Goal: Task Accomplishment & Management: Use online tool/utility

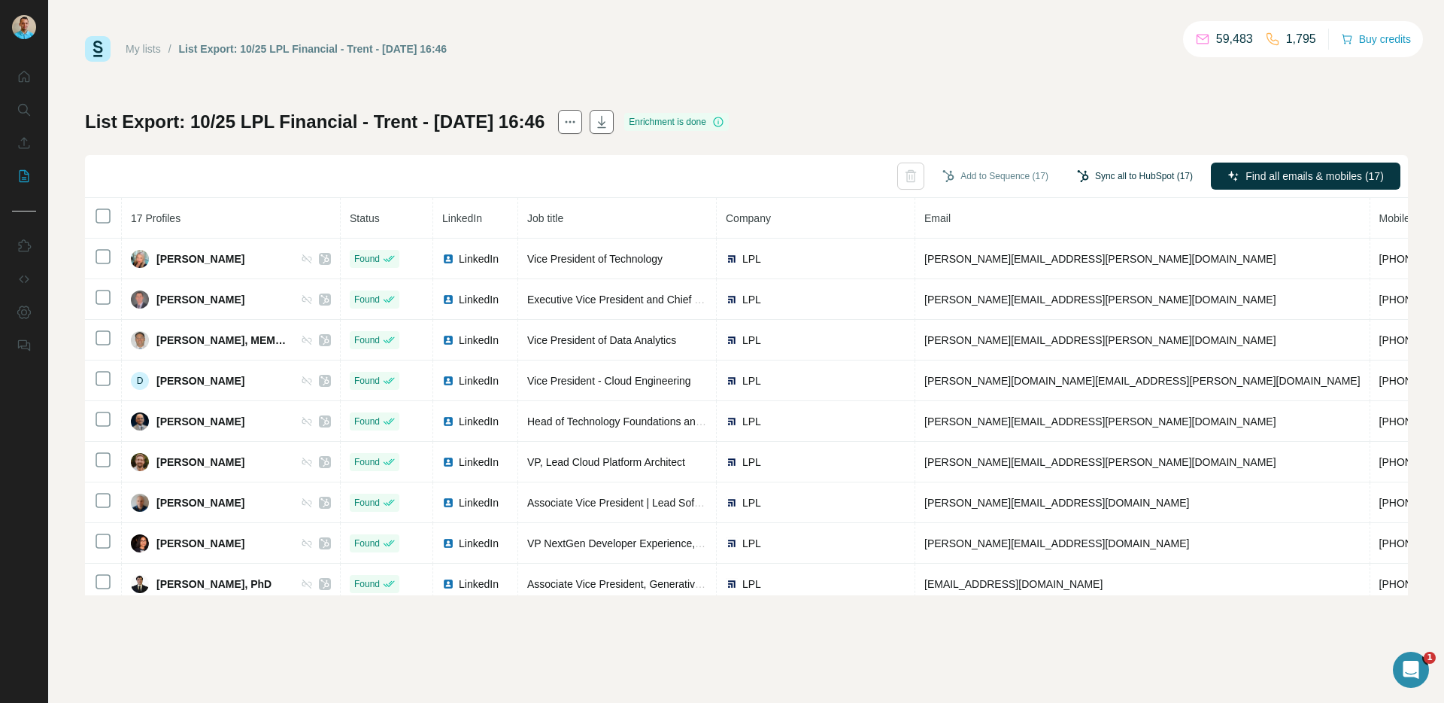
click at [1134, 171] on button "Sync all to HubSpot (17)" at bounding box center [1135, 176] width 137 height 23
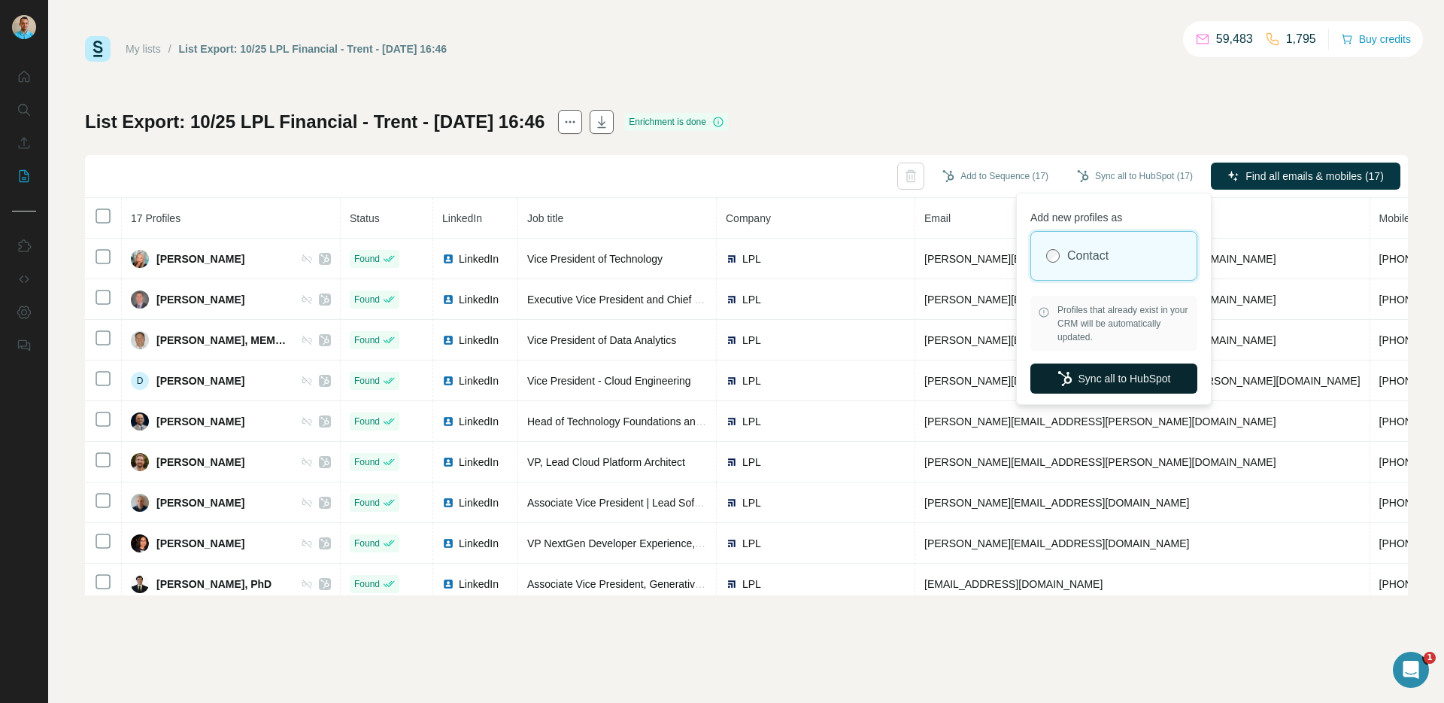
click at [1096, 381] on button "Sync all to HubSpot" at bounding box center [1114, 378] width 167 height 30
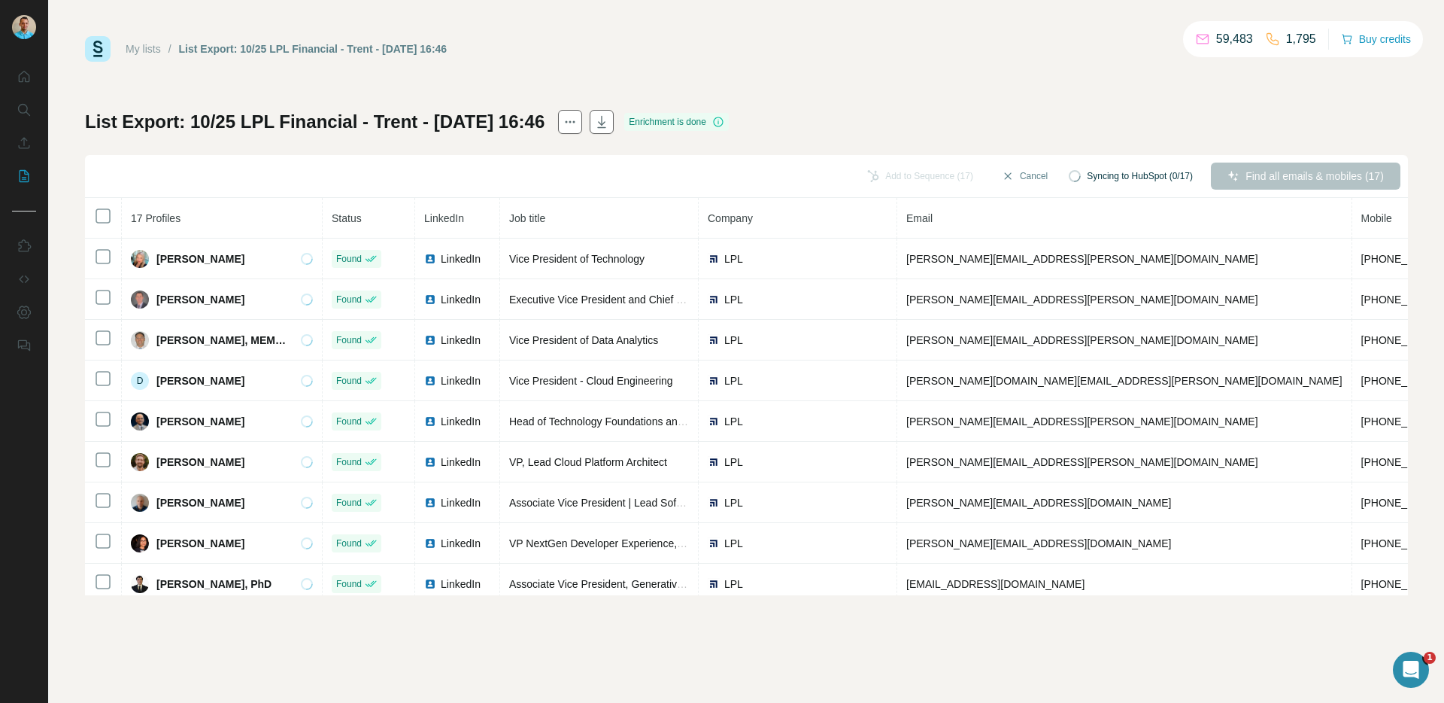
click at [53, 208] on div "My lists / List Export: 10/25 LPL Financial - Trent - [DATE] 16:46 59,483 1,795…" at bounding box center [746, 351] width 1395 height 703
click at [27, 172] on icon "My lists" at bounding box center [25, 176] width 10 height 12
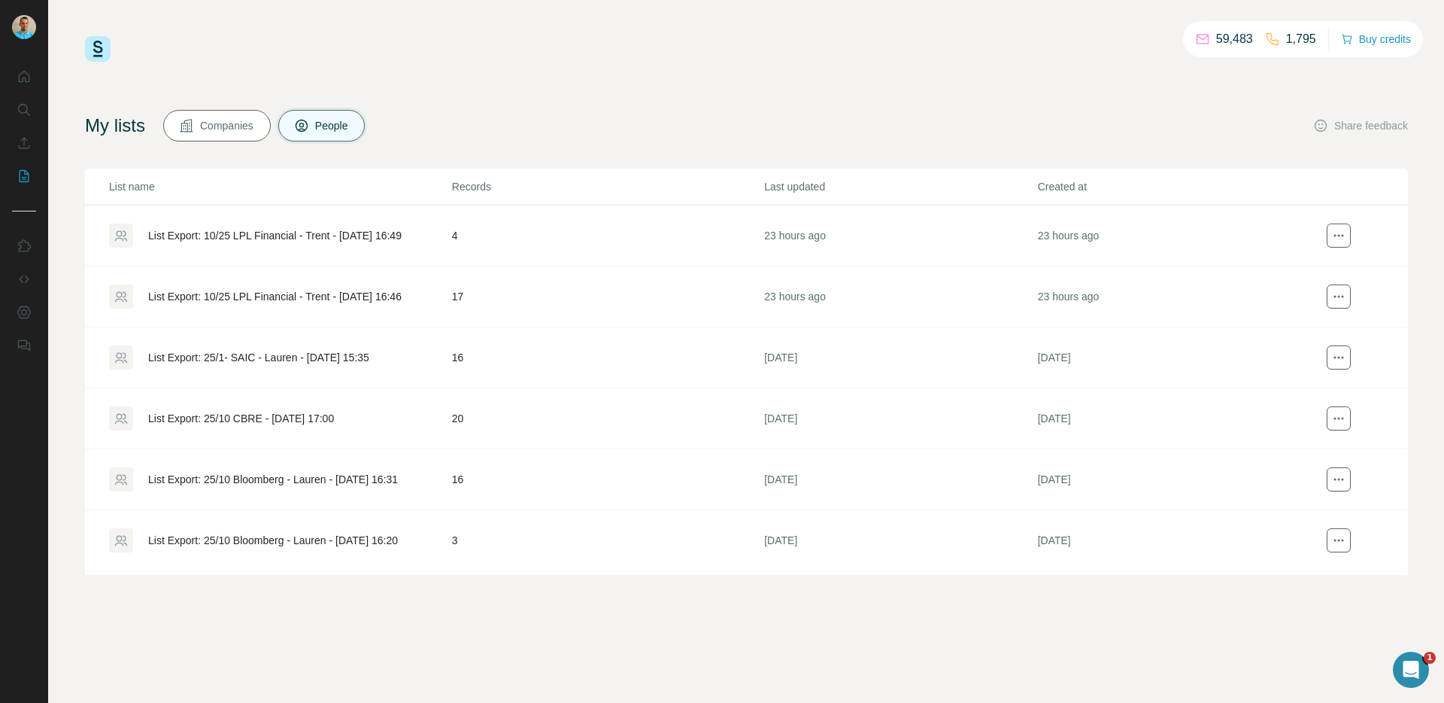
click at [284, 248] on td "List Export: 10/25 LPL Financial - Trent - [DATE] 16:49" at bounding box center [268, 235] width 366 height 61
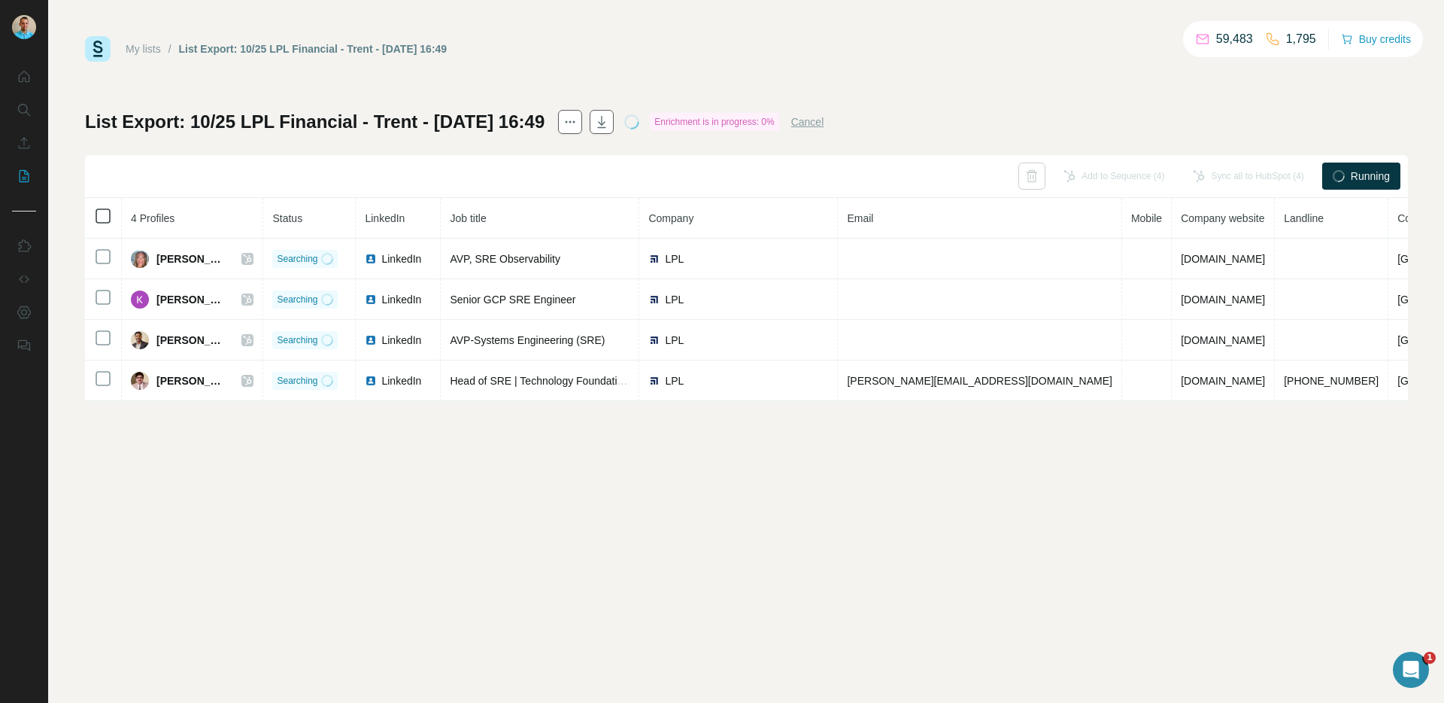
click at [104, 207] on icon at bounding box center [103, 216] width 18 height 18
click at [825, 122] on button "Cancel" at bounding box center [807, 121] width 33 height 15
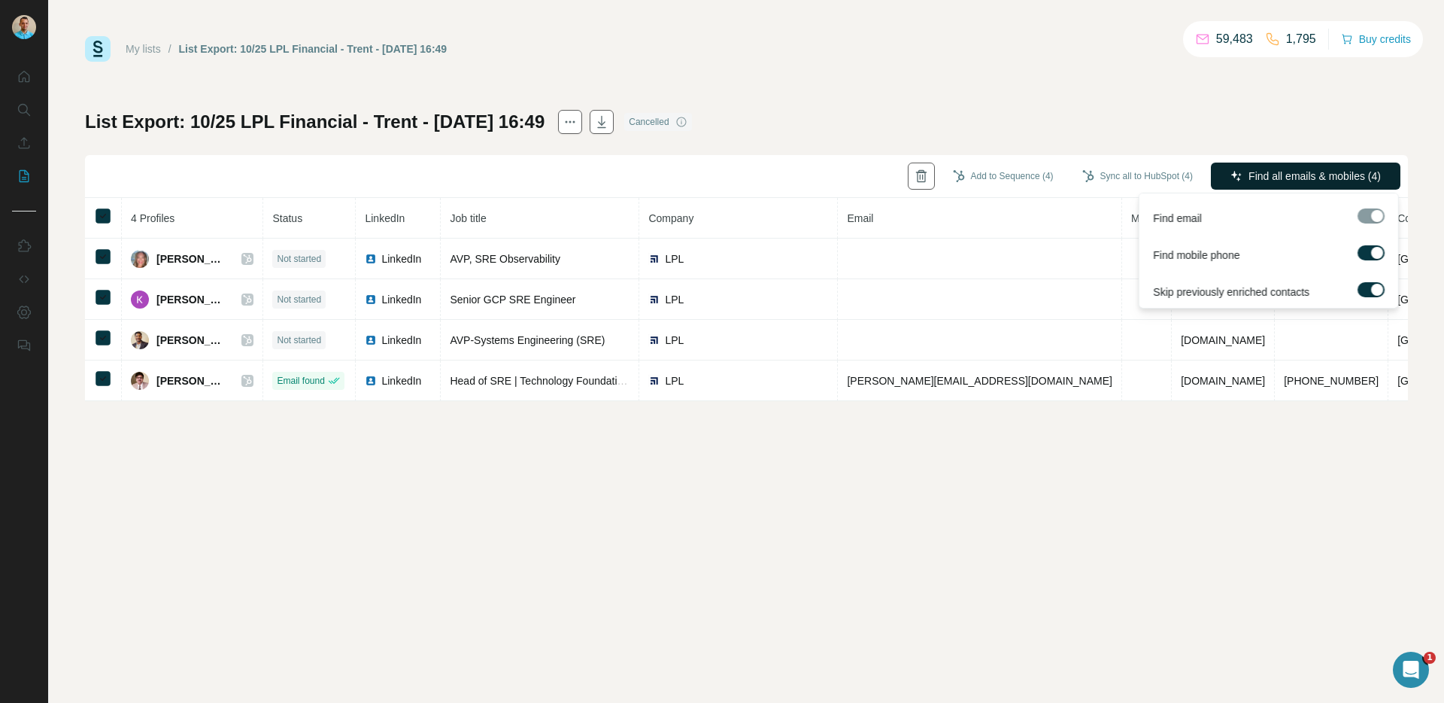
click at [1295, 173] on span "Find all emails & mobiles (4)" at bounding box center [1315, 176] width 132 height 15
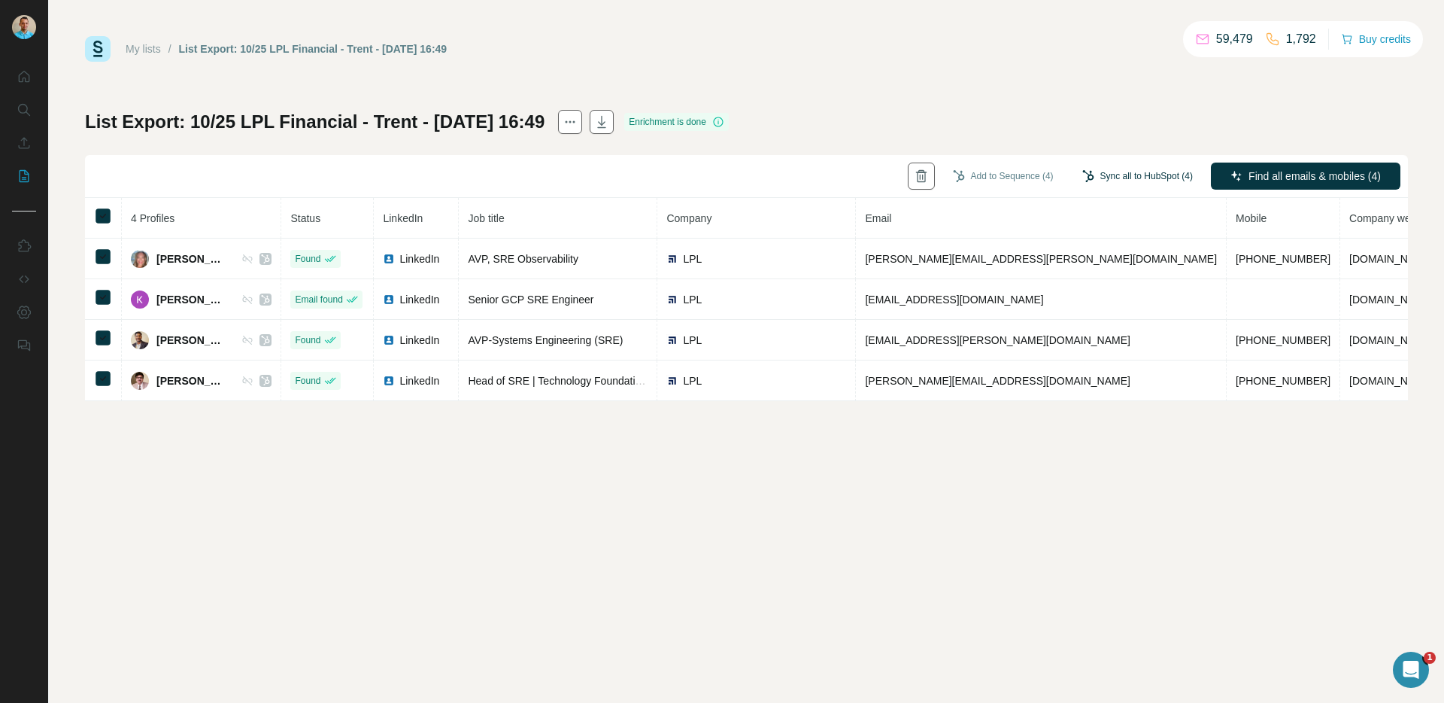
click at [1143, 179] on button "Sync all to HubSpot (4)" at bounding box center [1138, 176] width 132 height 23
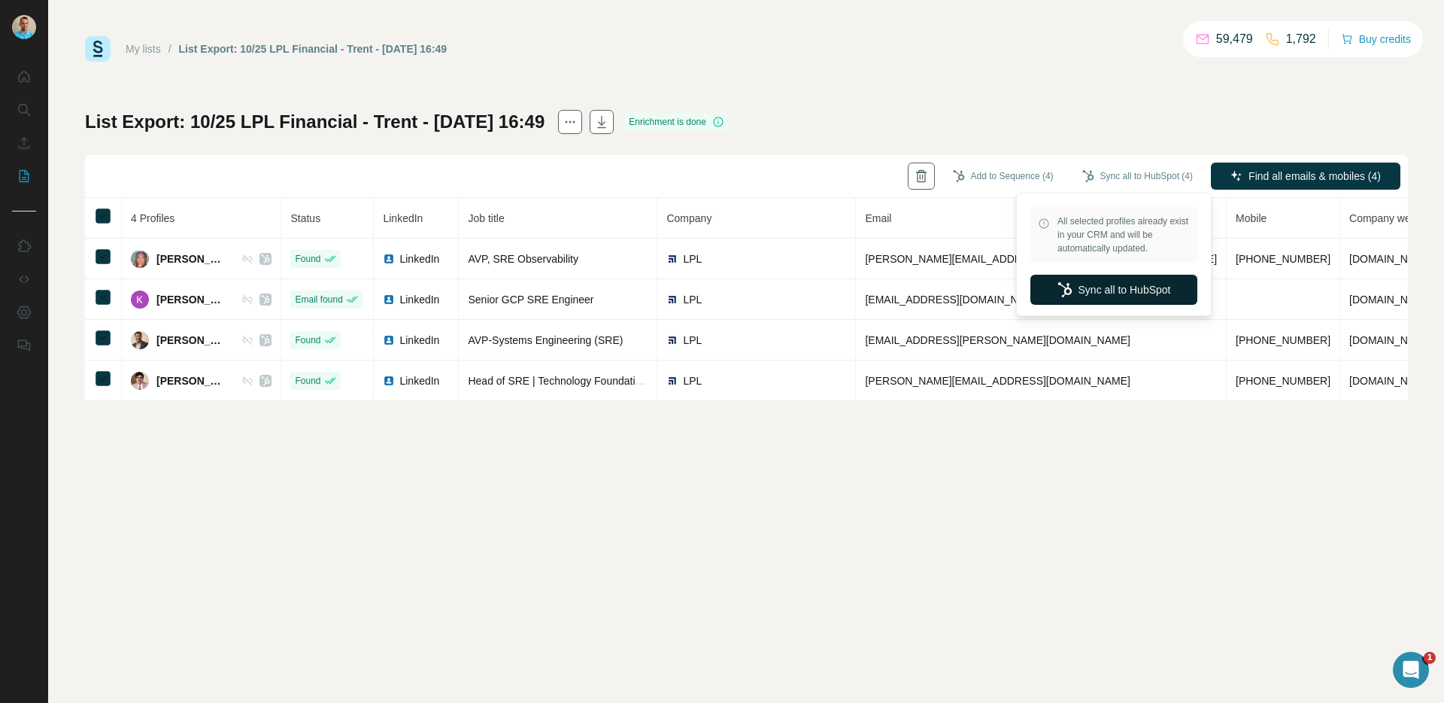
click at [1135, 292] on button "Sync all to HubSpot" at bounding box center [1114, 290] width 167 height 30
